Goal: Task Accomplishment & Management: Manage account settings

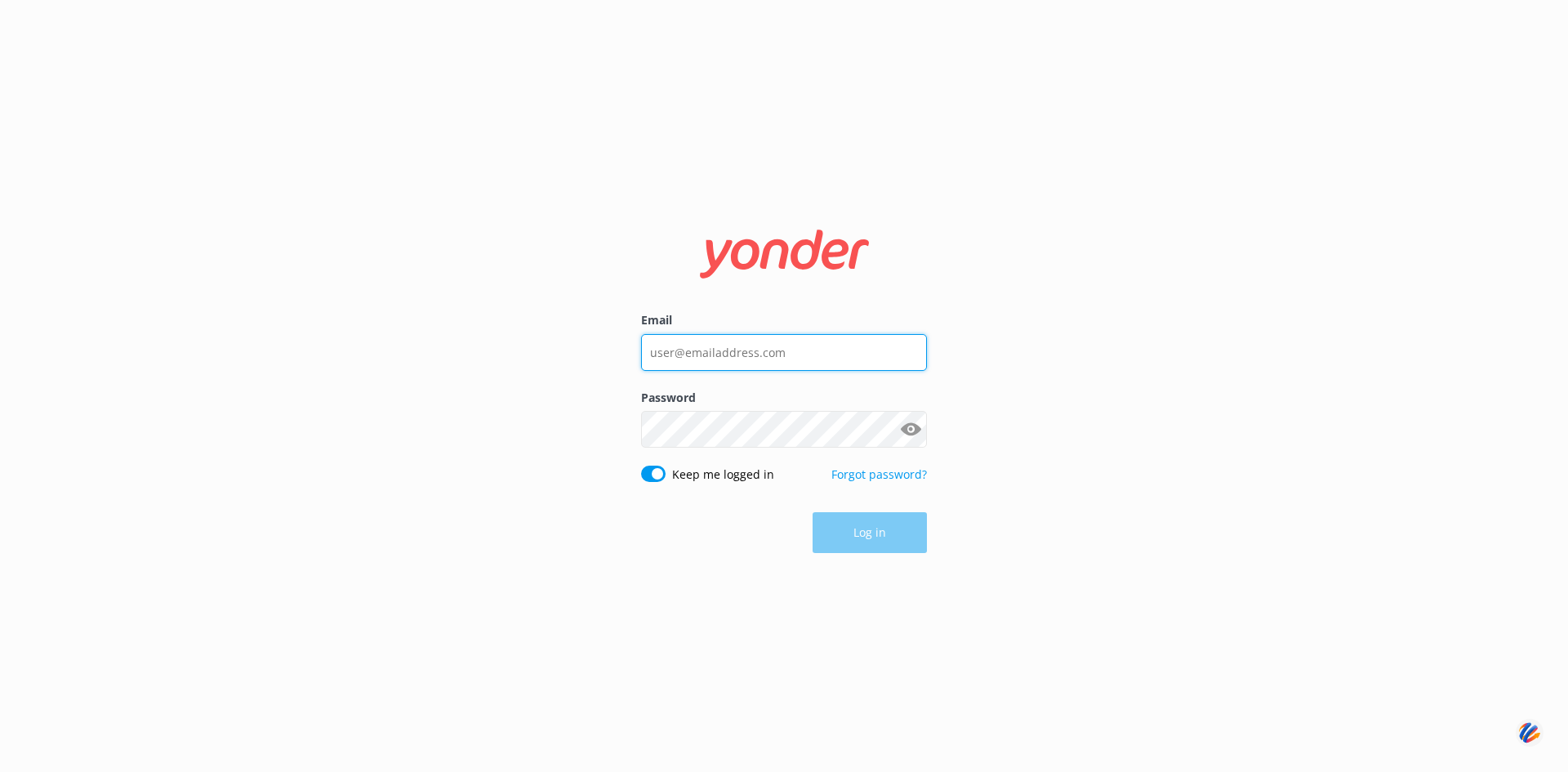
type input "[PERSON_NAME][EMAIL_ADDRESS][DOMAIN_NAME]"
drag, startPoint x: 862, startPoint y: 528, endPoint x: 267, endPoint y: 237, distance: 662.3
click at [862, 528] on button "Log in" at bounding box center [870, 533] width 114 height 41
